Goal: Transaction & Acquisition: Purchase product/service

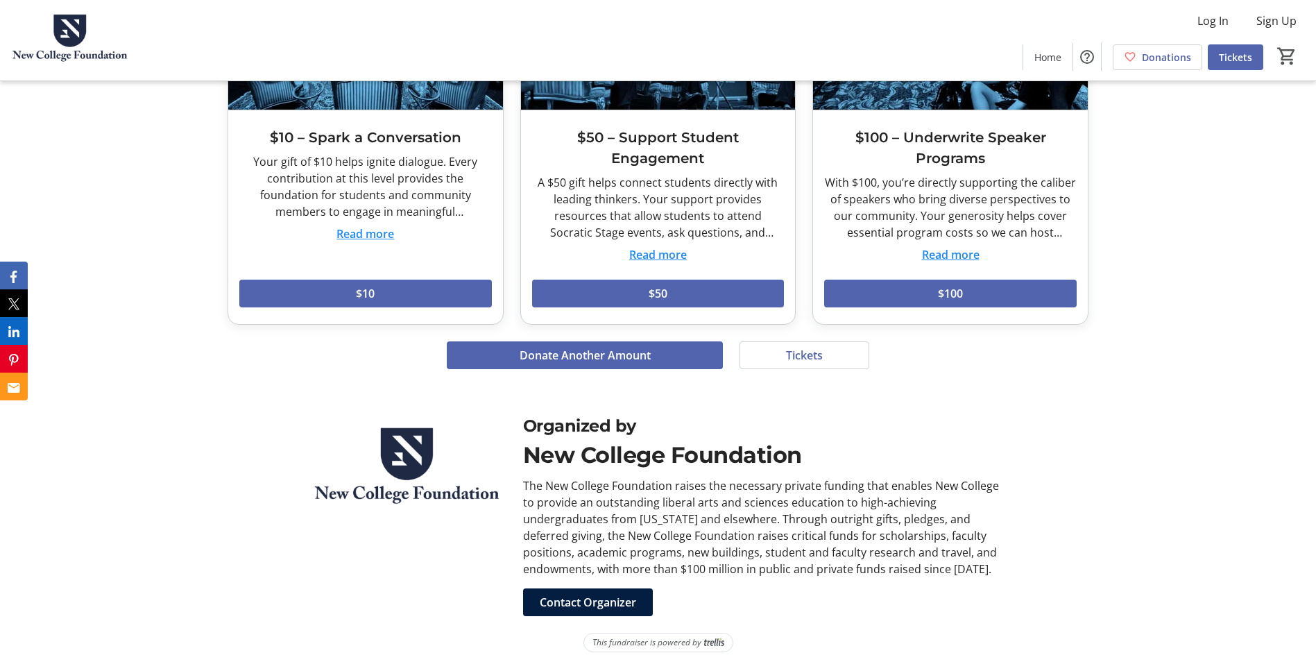
scroll to position [1055, 0]
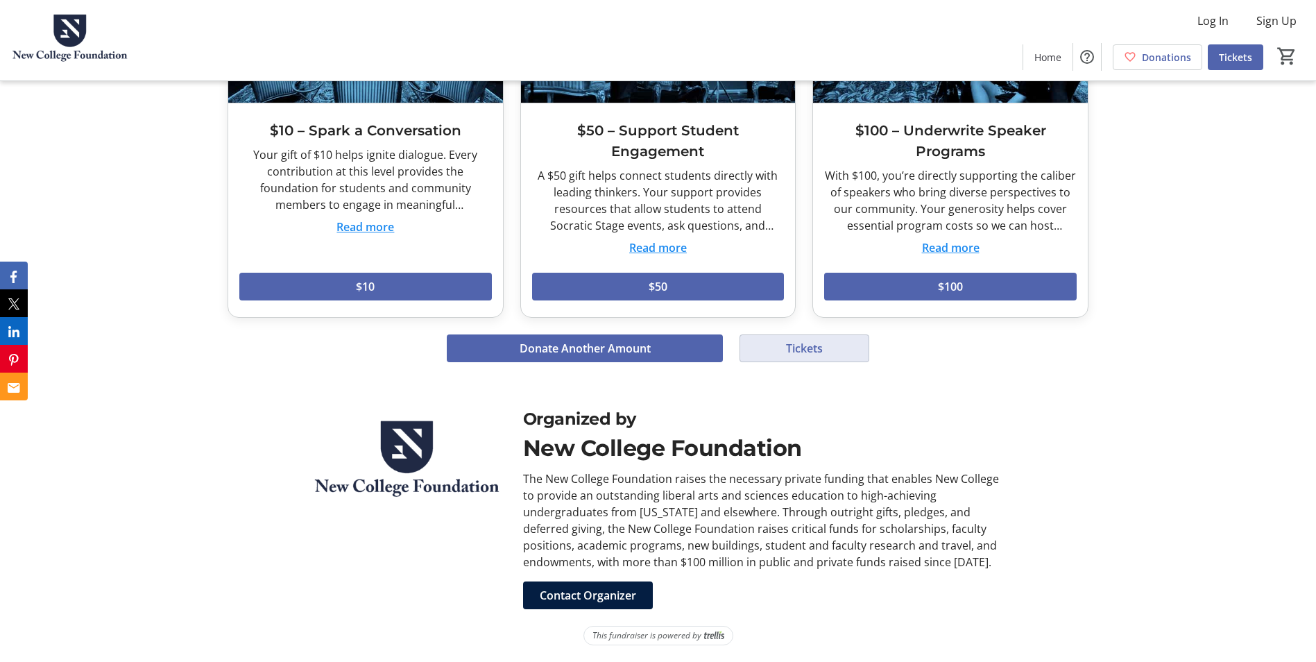
click at [792, 358] on span at bounding box center [804, 348] width 128 height 33
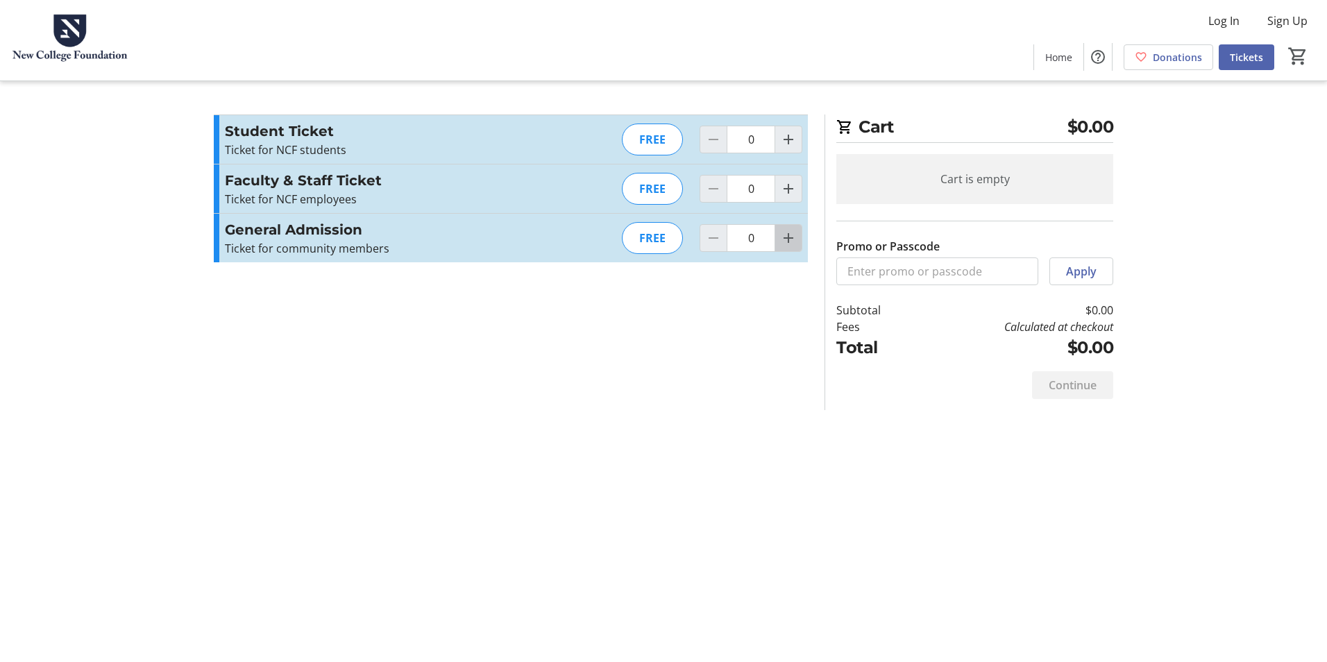
click at [790, 228] on span "Increment by one" at bounding box center [788, 238] width 26 height 26
type input "2"
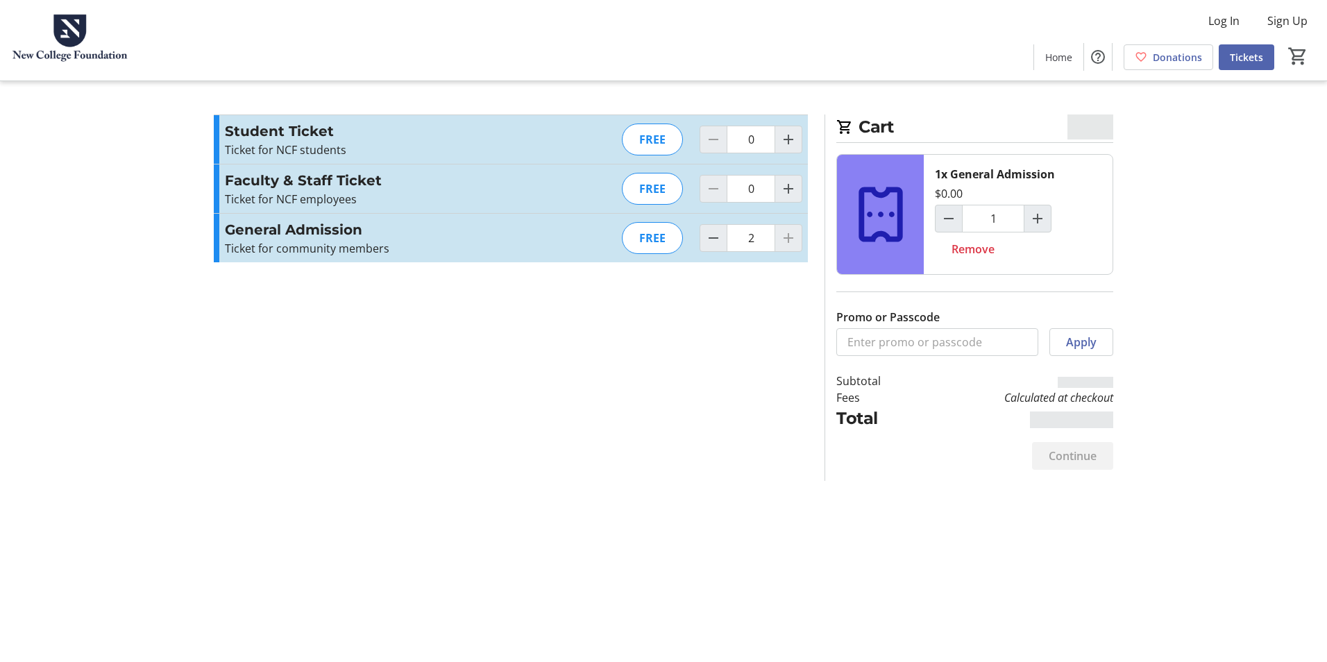
type input "2"
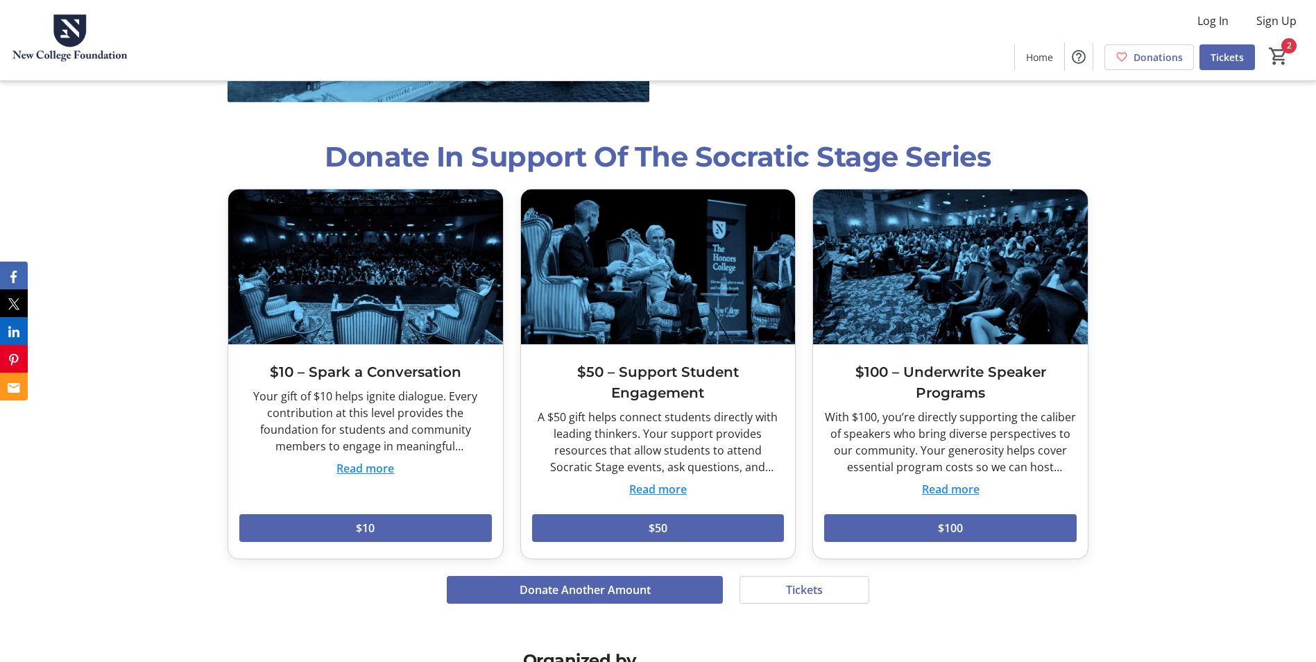
scroll to position [777, 0]
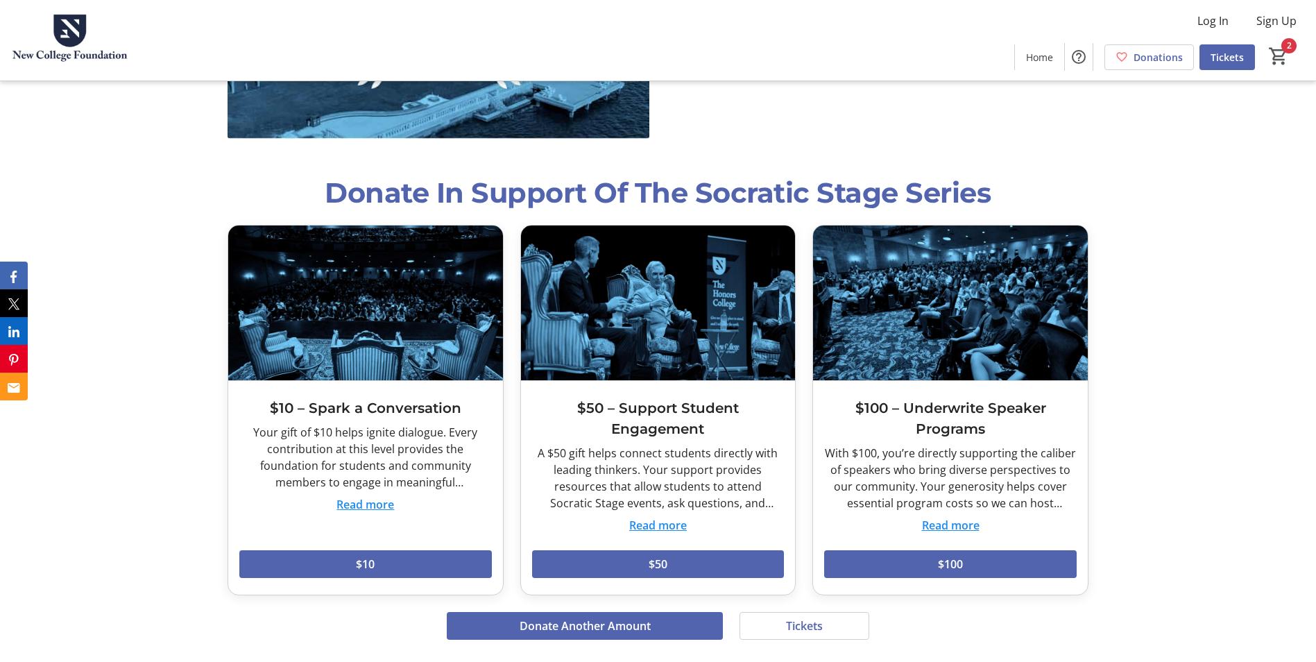
click at [945, 526] on button "Read more" at bounding box center [951, 525] width 58 height 17
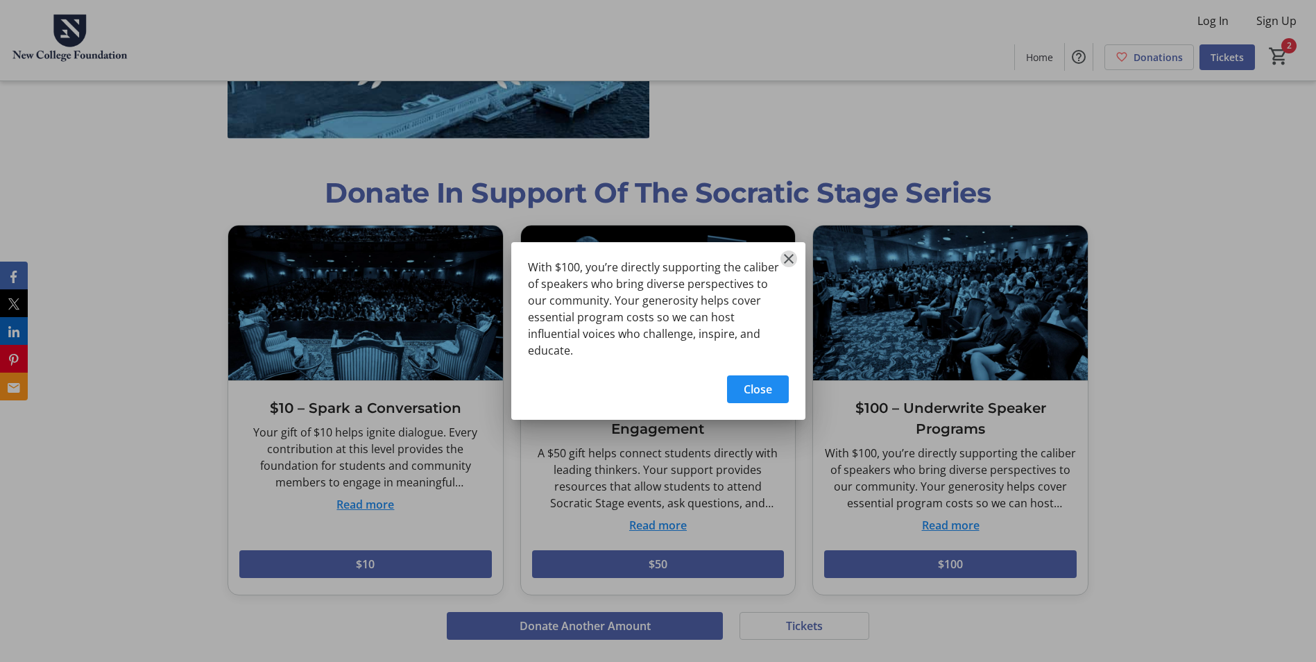
click at [785, 267] on mat-icon "Close" at bounding box center [789, 258] width 17 height 17
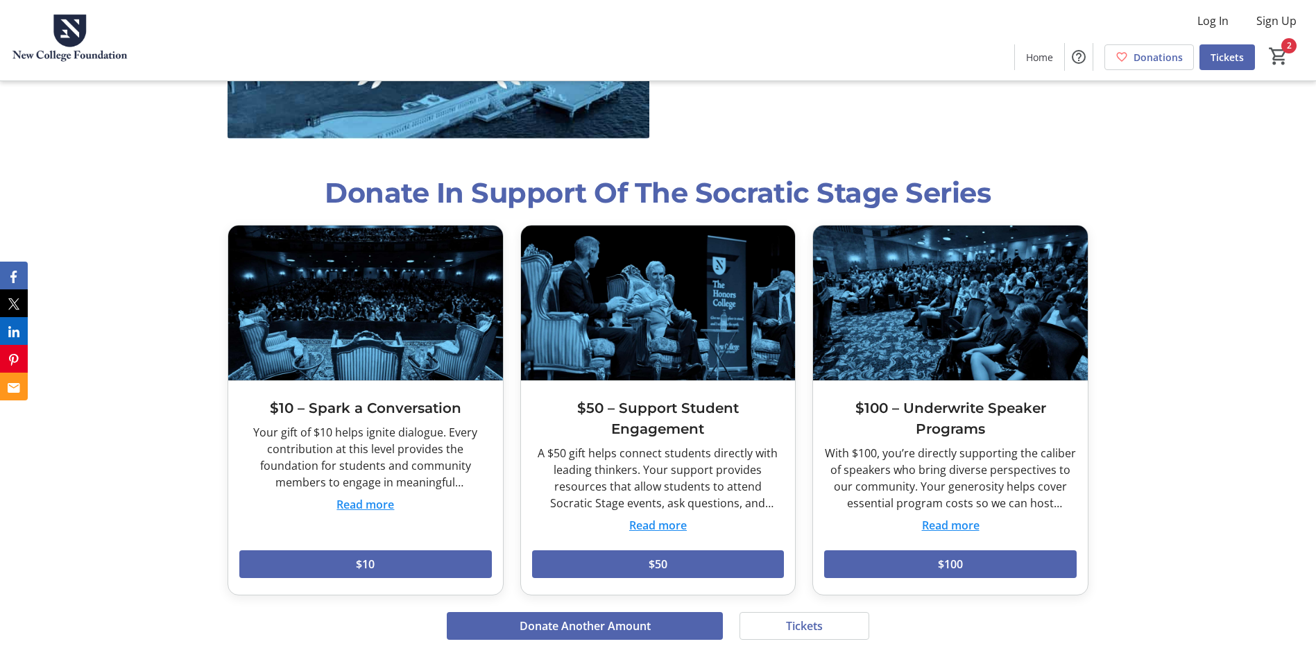
click at [924, 288] on img at bounding box center [950, 303] width 275 height 154
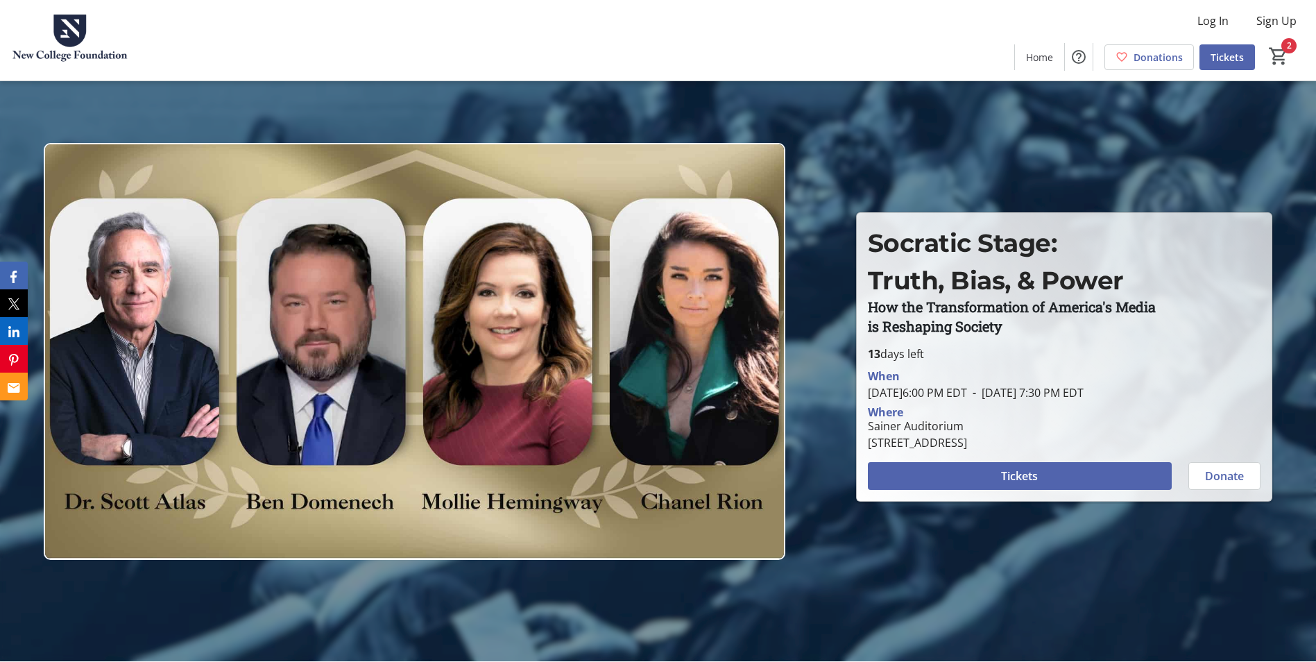
scroll to position [0, 0]
